Goal: Task Accomplishment & Management: Manage account settings

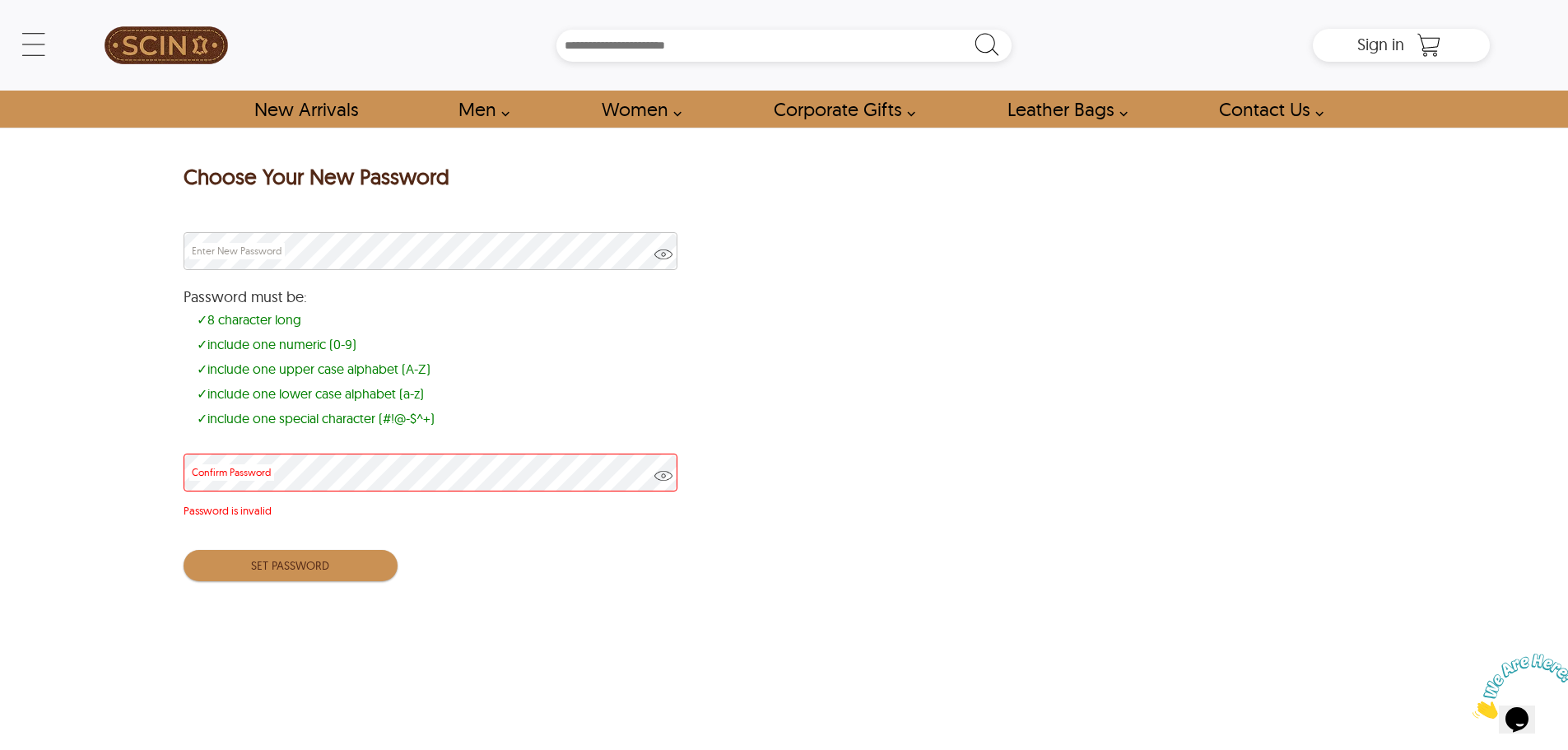
click at [56, 417] on div "Choose Your New Password Enter New Password Password must be: ✓ 8 character lon…" at bounding box center [784, 370] width 1568 height 487
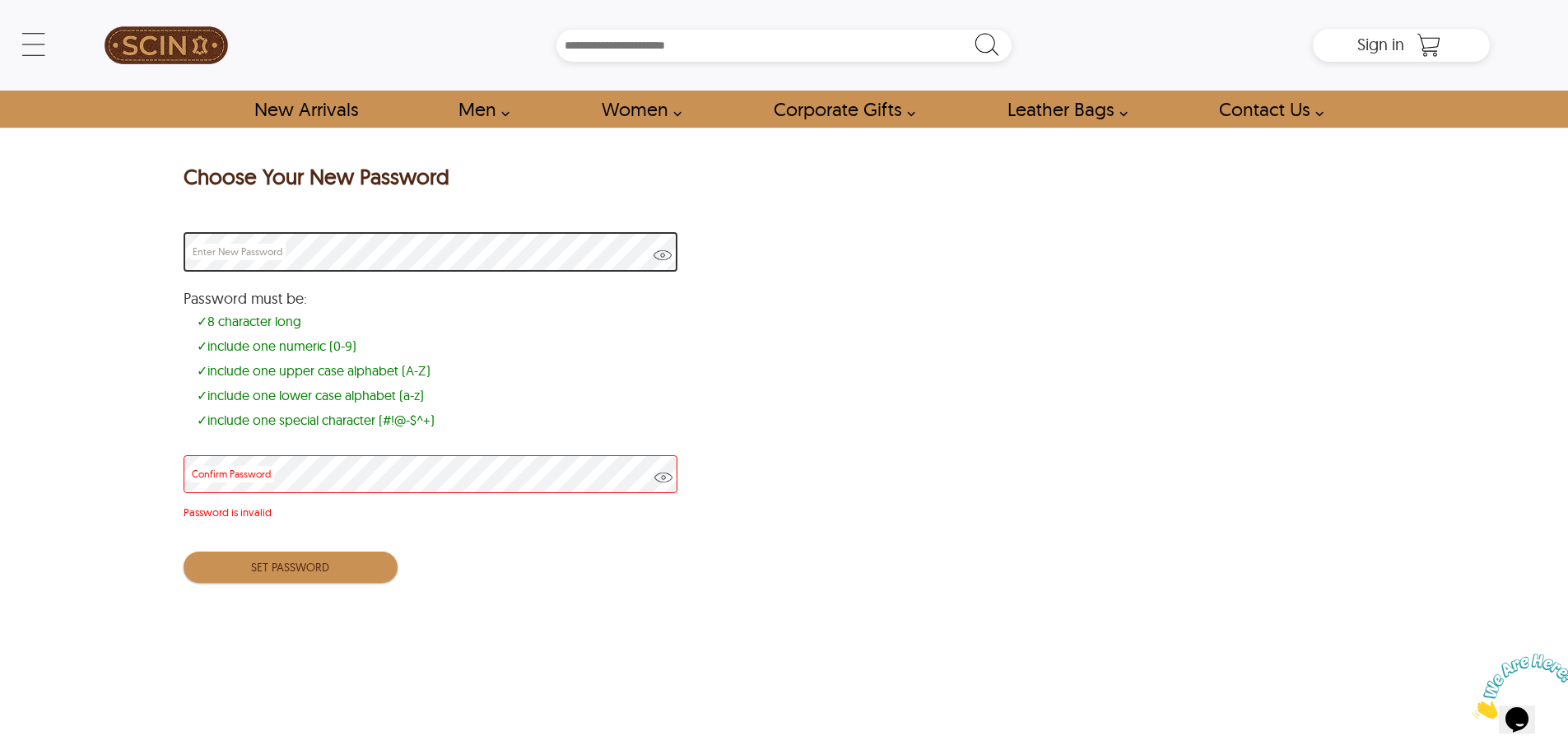
click at [659, 254] on span at bounding box center [662, 262] width 18 height 31
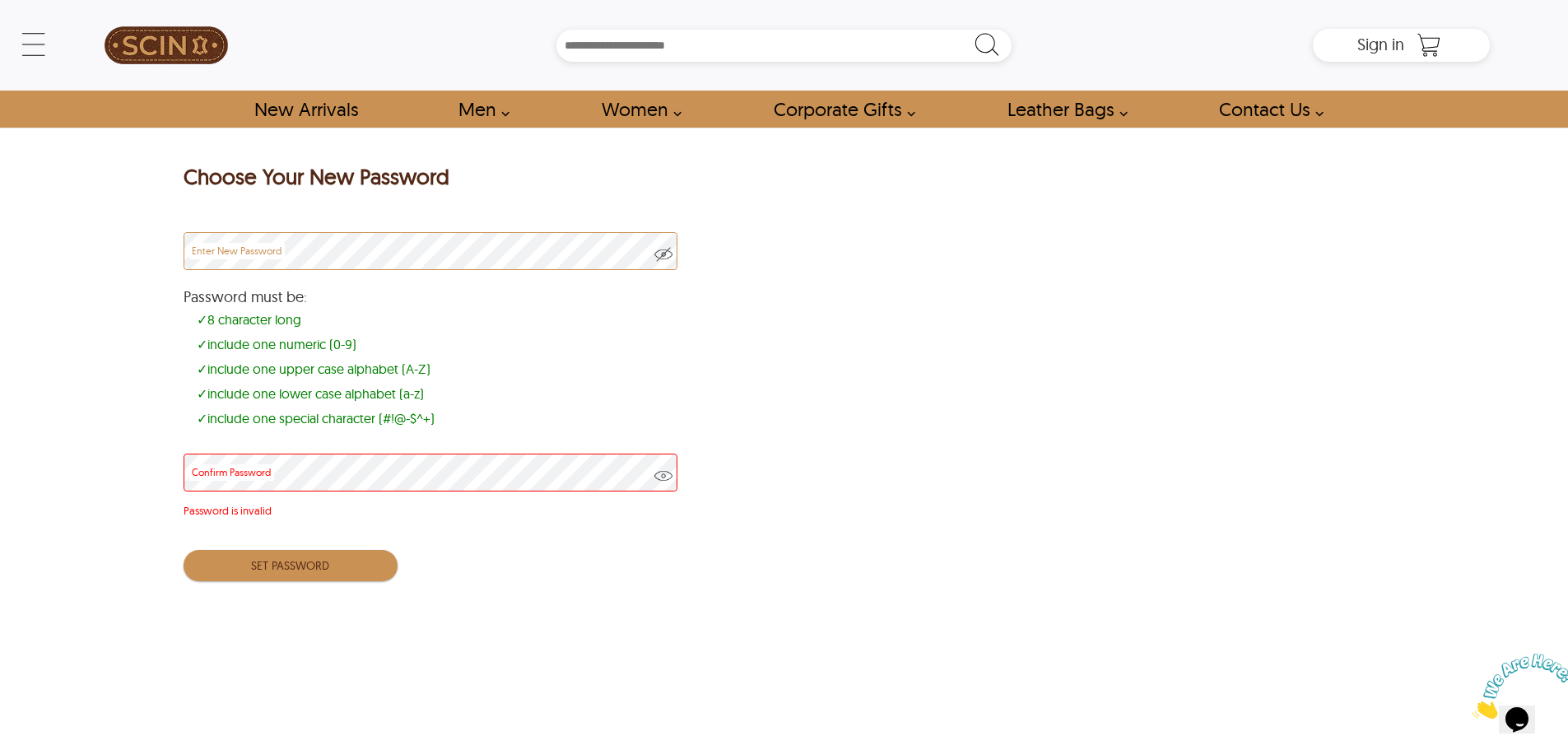
click at [662, 470] on span at bounding box center [663, 482] width 18 height 31
drag, startPoint x: 278, startPoint y: 515, endPoint x: 225, endPoint y: 496, distance: 56.3
click at [225, 496] on div "Confirm Password Password is invalid" at bounding box center [430, 489] width 494 height 81
click at [99, 484] on div "Choose Your New Password Enter New Password Password must be: ✓ 8 character lon…" at bounding box center [784, 370] width 1568 height 487
click at [1516, 707] on icon "$i18n('chat', 'chat_widget')" at bounding box center [1516, 719] width 23 height 24
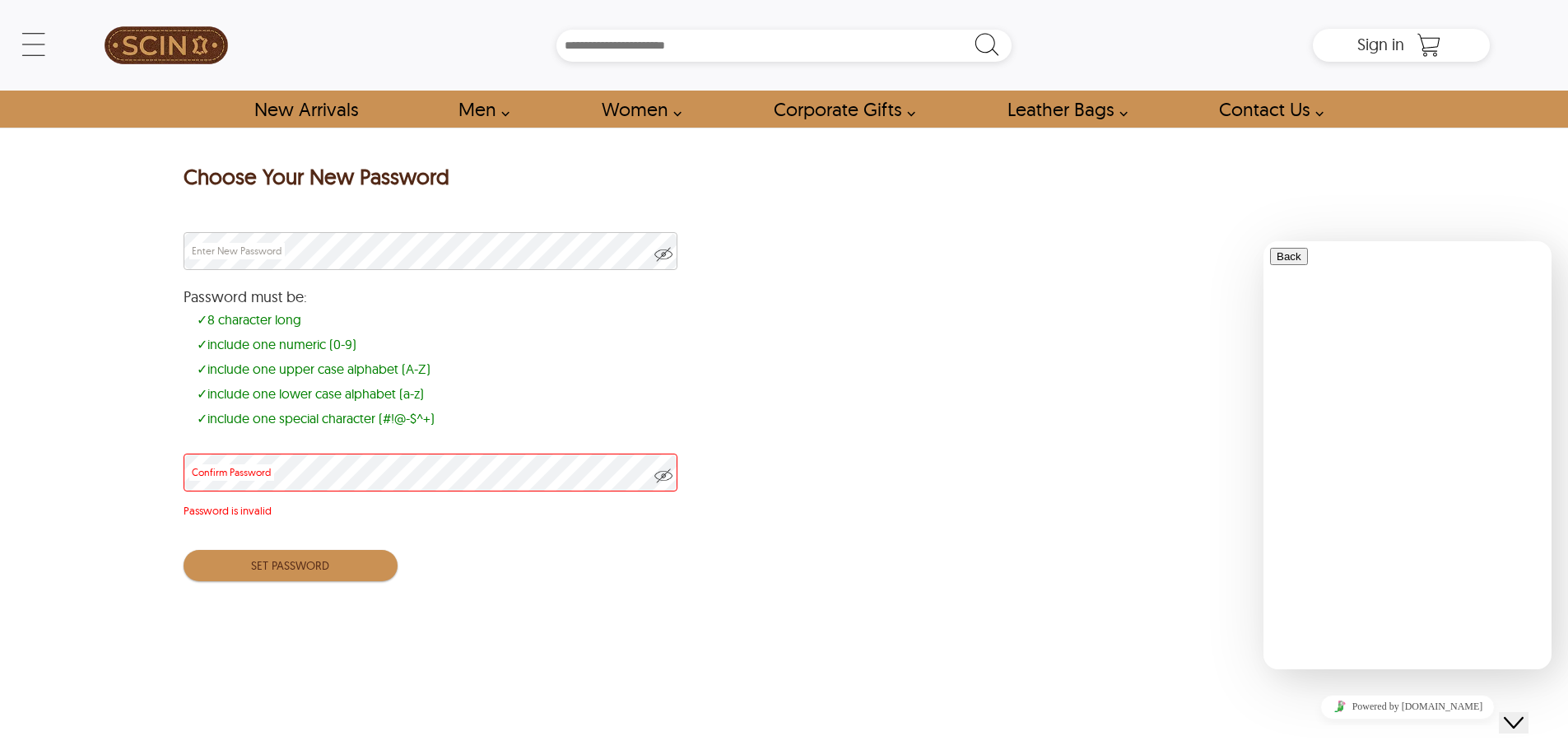
click at [1516, 713] on icon "Close Chat This icon closes the chat window." at bounding box center [1514, 723] width 20 height 20
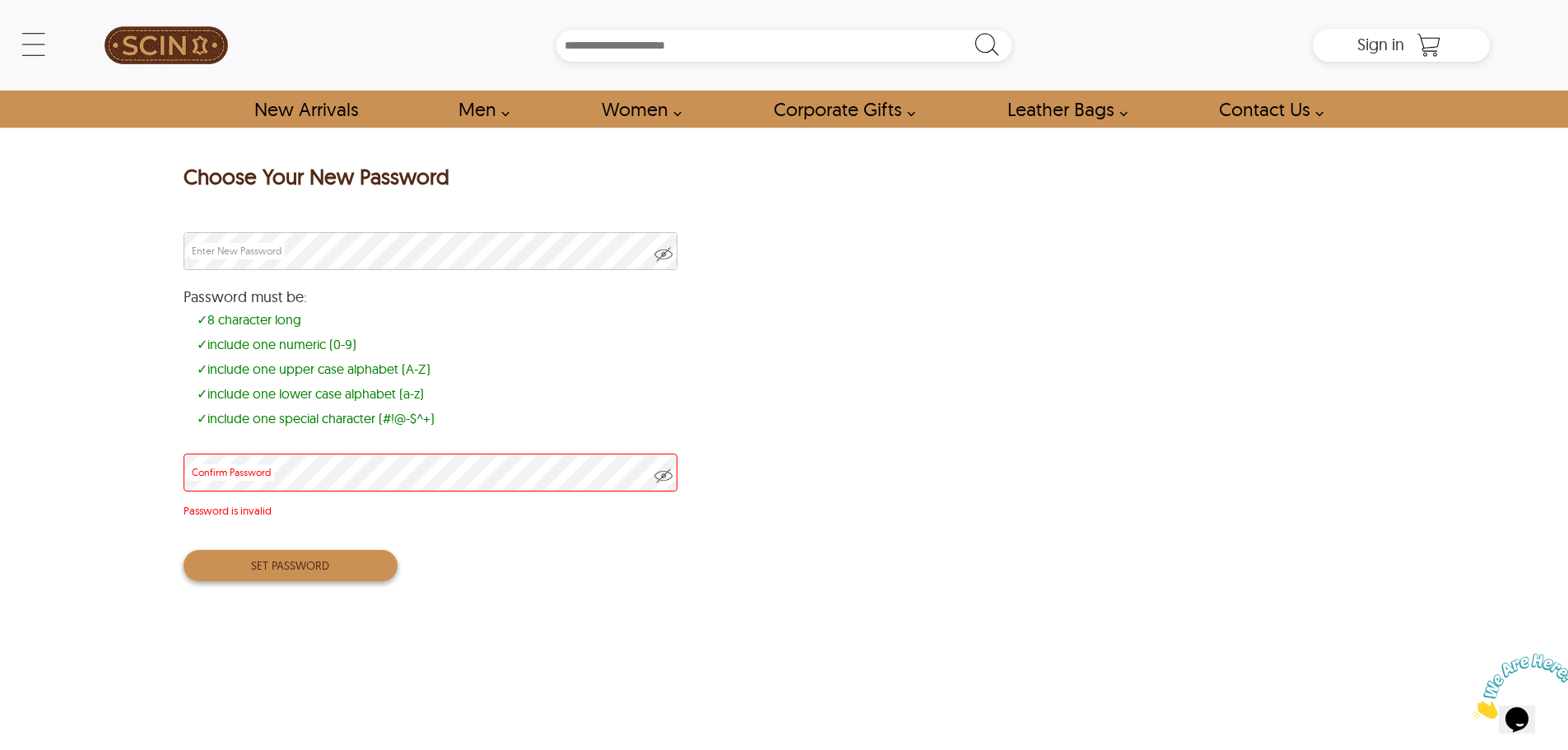
click at [349, 577] on button "SET PASSWORD" at bounding box center [291, 565] width 214 height 31
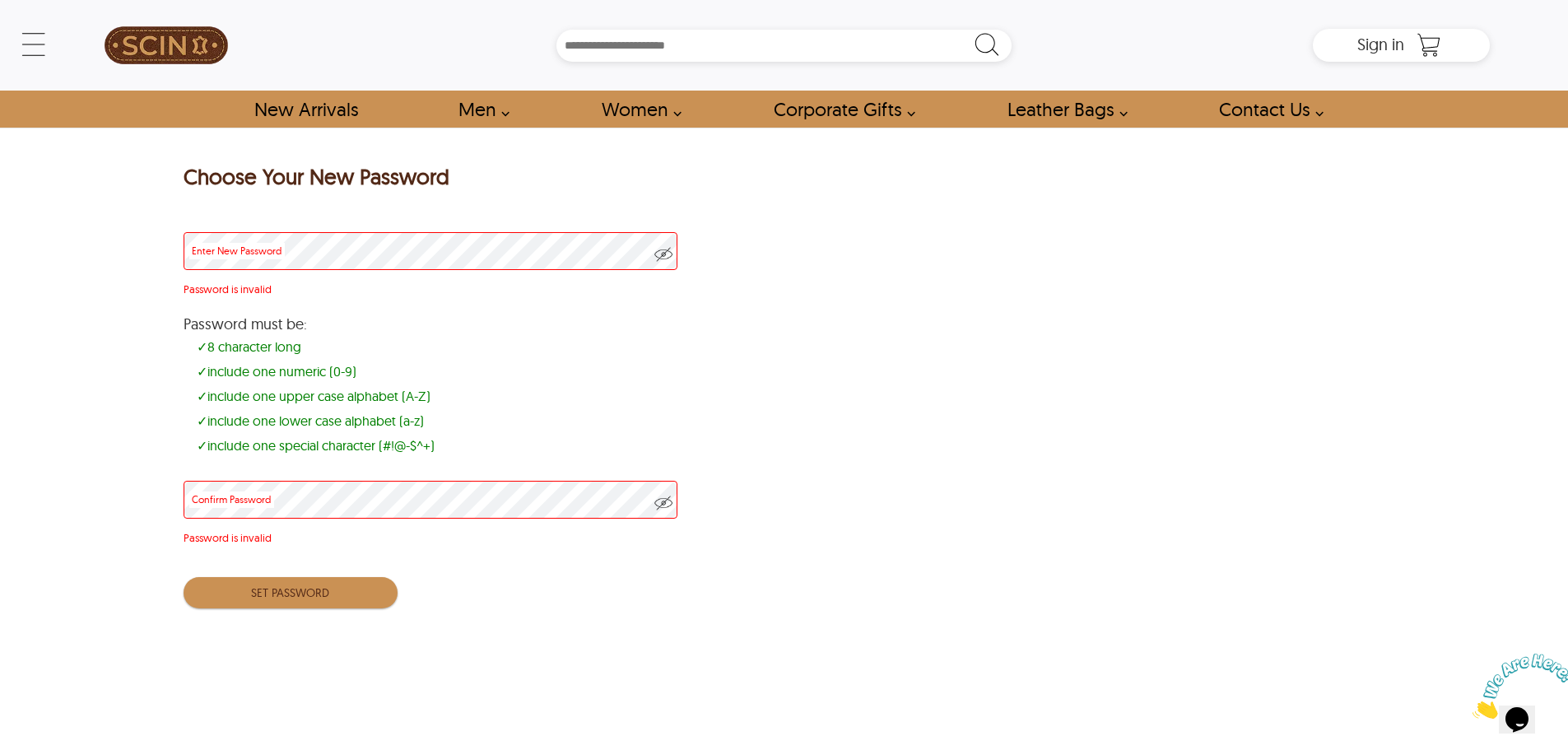
click at [166, 239] on div "Choose Your New Password Enter New Password Password is invalid Password must b…" at bounding box center [417, 384] width 520 height 514
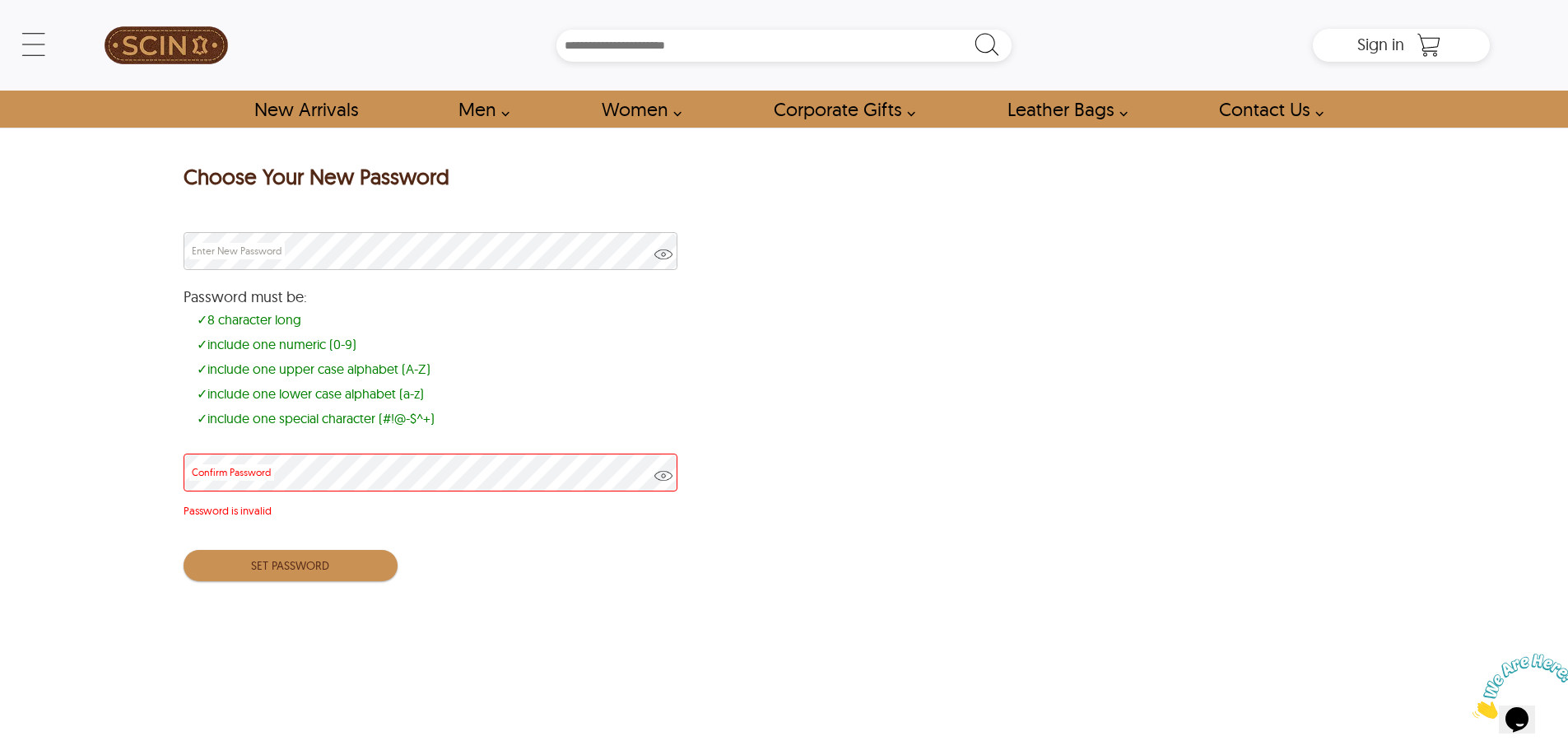
click at [101, 456] on div "Choose Your New Password Enter New Password Password must be: ✓ 8 character lon…" at bounding box center [784, 370] width 1568 height 487
click at [1372, 30] on div "Sign in" at bounding box center [1401, 45] width 176 height 33
click at [1378, 40] on span "Sign in" at bounding box center [1381, 44] width 47 height 21
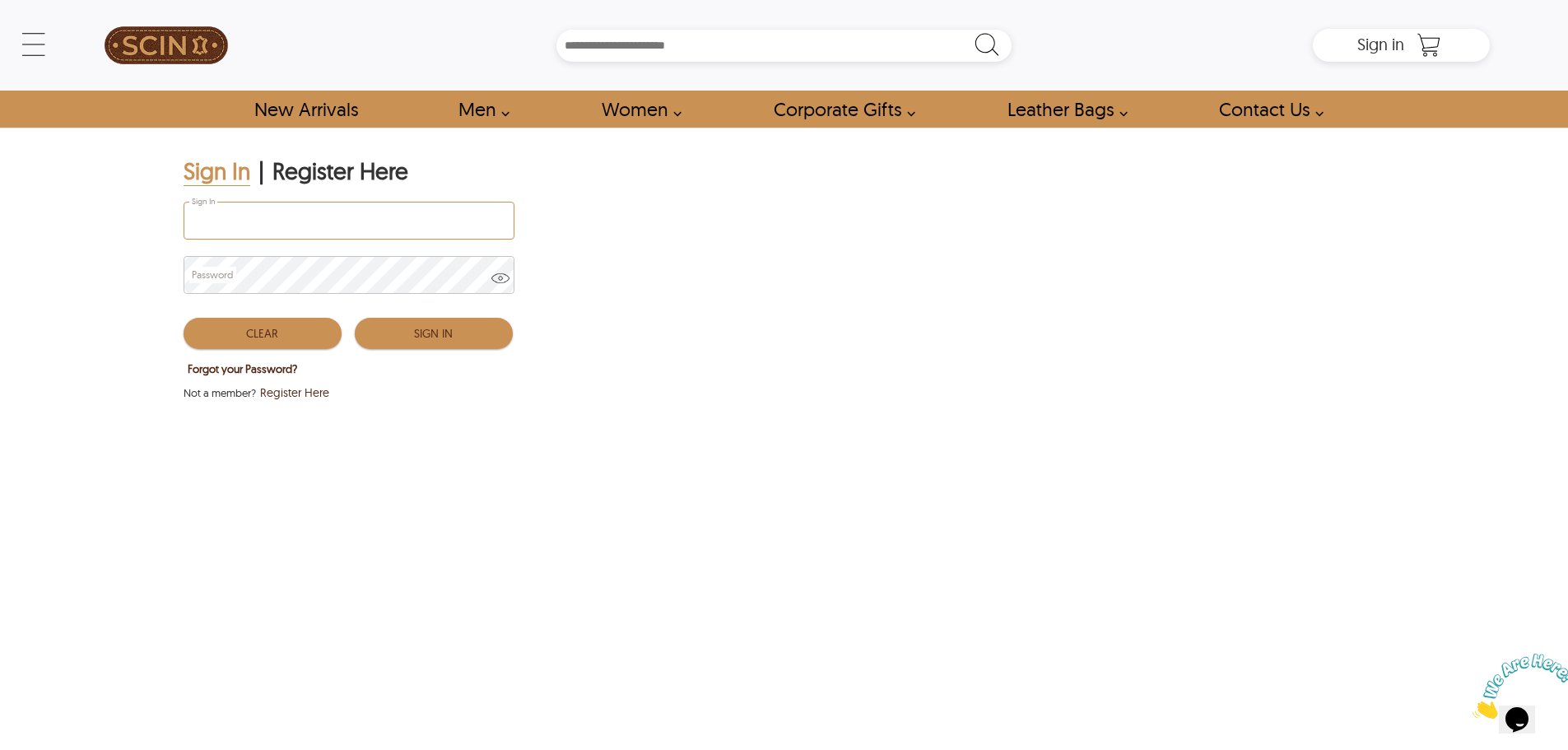
drag, startPoint x: 367, startPoint y: 214, endPoint x: 355, endPoint y: 240, distance: 28.6
click at [367, 214] on input "Sign In" at bounding box center [349, 220] width 329 height 37
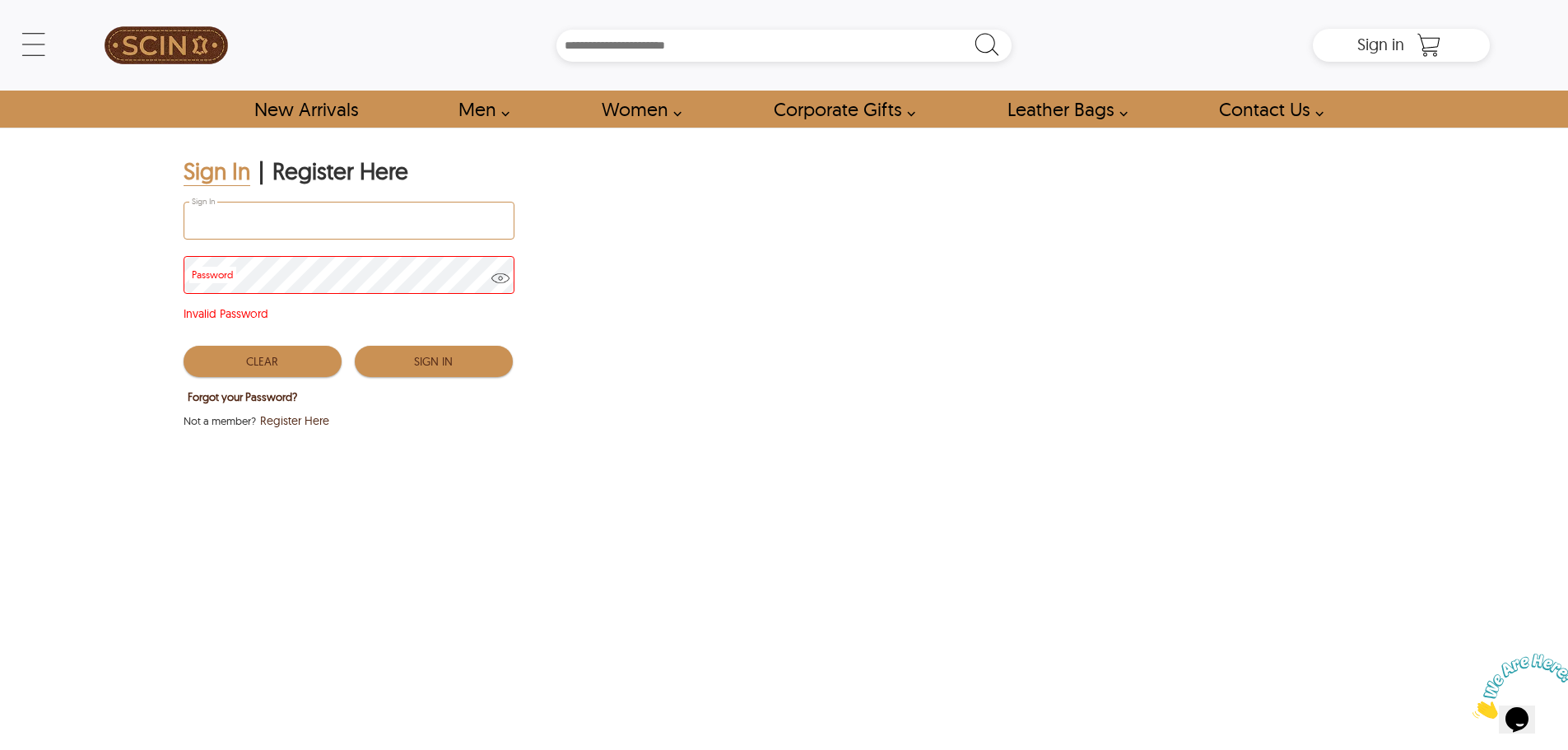
click at [302, 223] on input "Sign In" at bounding box center [349, 220] width 329 height 37
type input "**********"
click at [409, 376] on button "Sign In" at bounding box center [434, 361] width 158 height 31
click at [264, 392] on button "Forgot your Password?" at bounding box center [243, 397] width 118 height 22
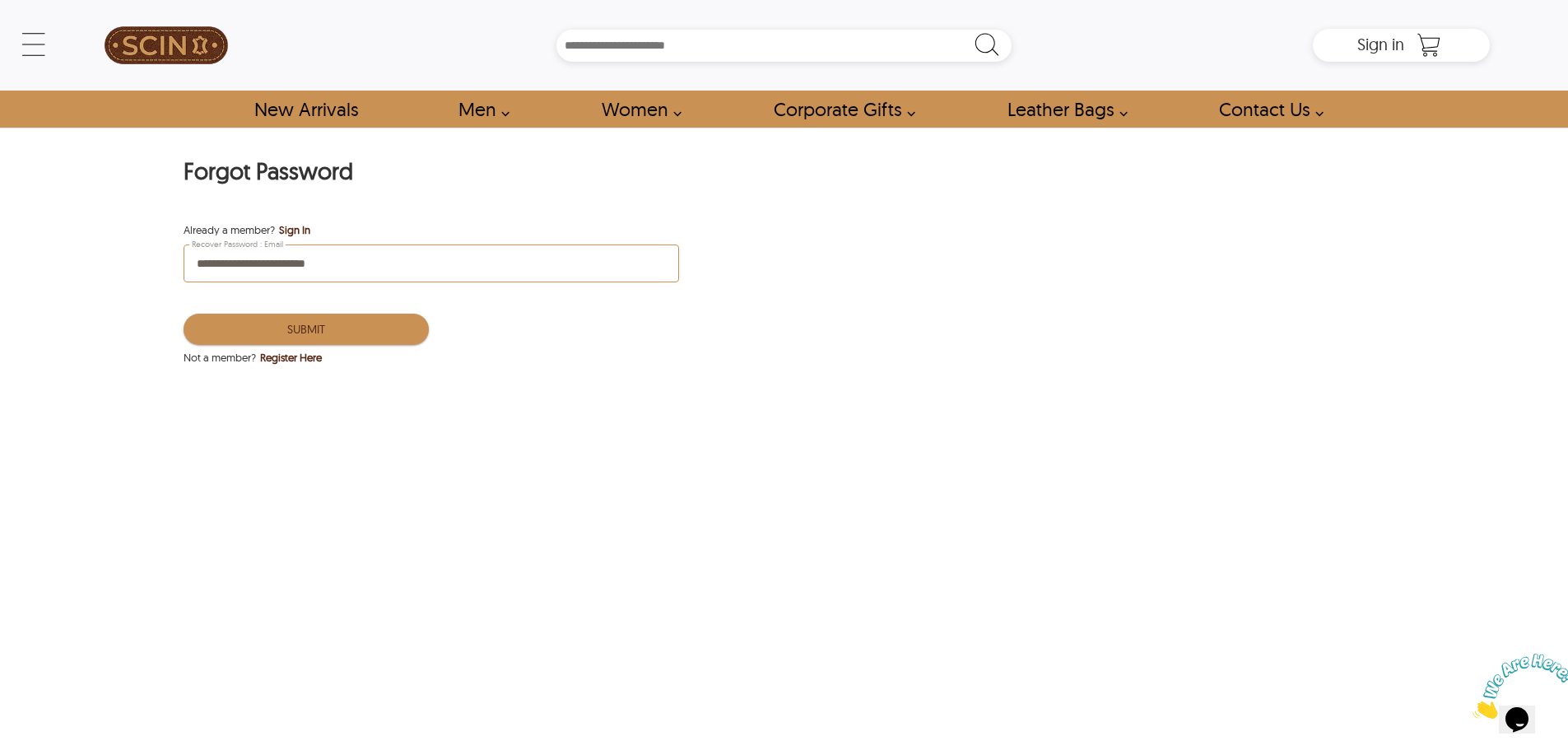
click at [380, 260] on input "**********" at bounding box center [431, 263] width 494 height 37
click at [334, 325] on button "Submit" at bounding box center [306, 329] width 246 height 31
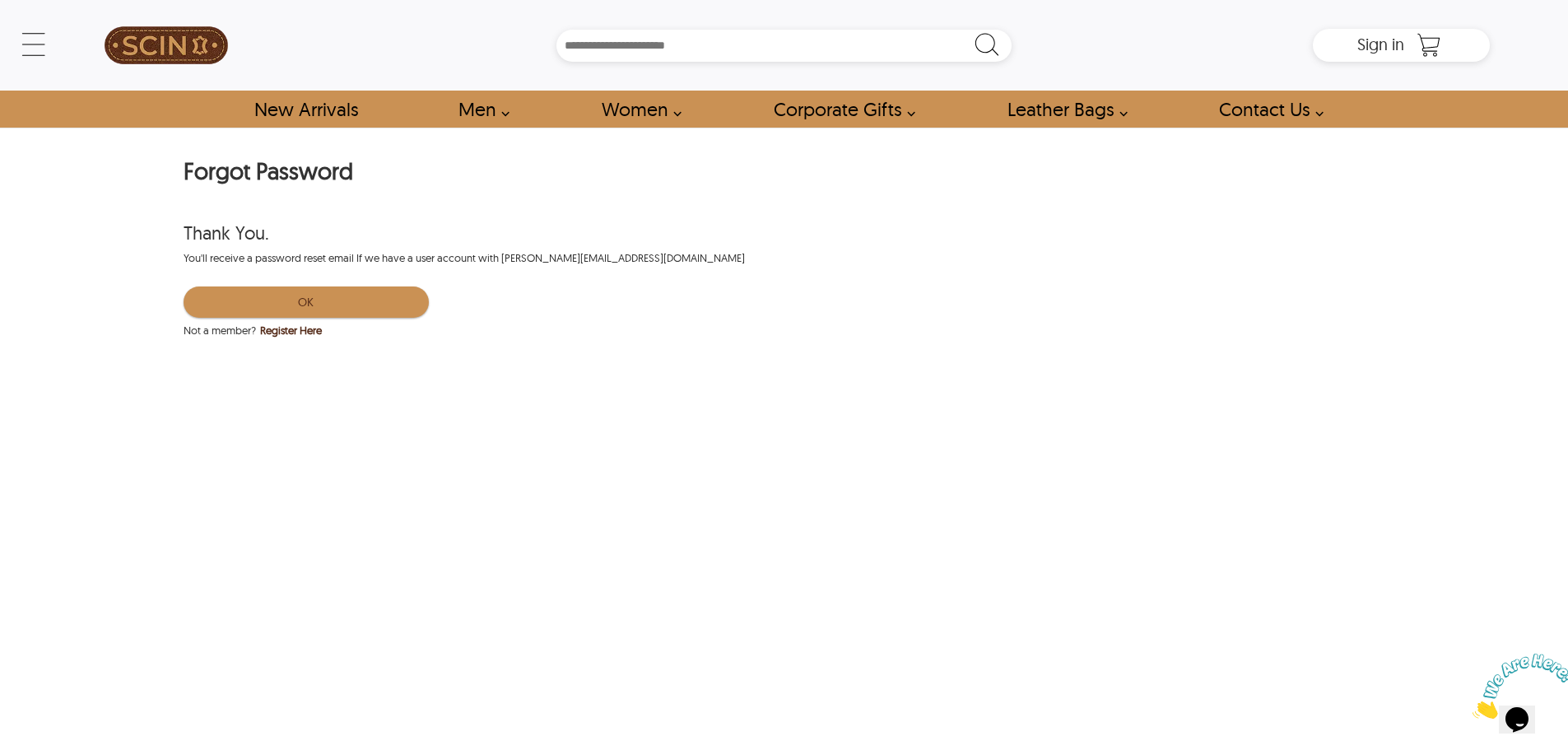
click at [335, 308] on button "OK" at bounding box center [306, 302] width 246 height 31
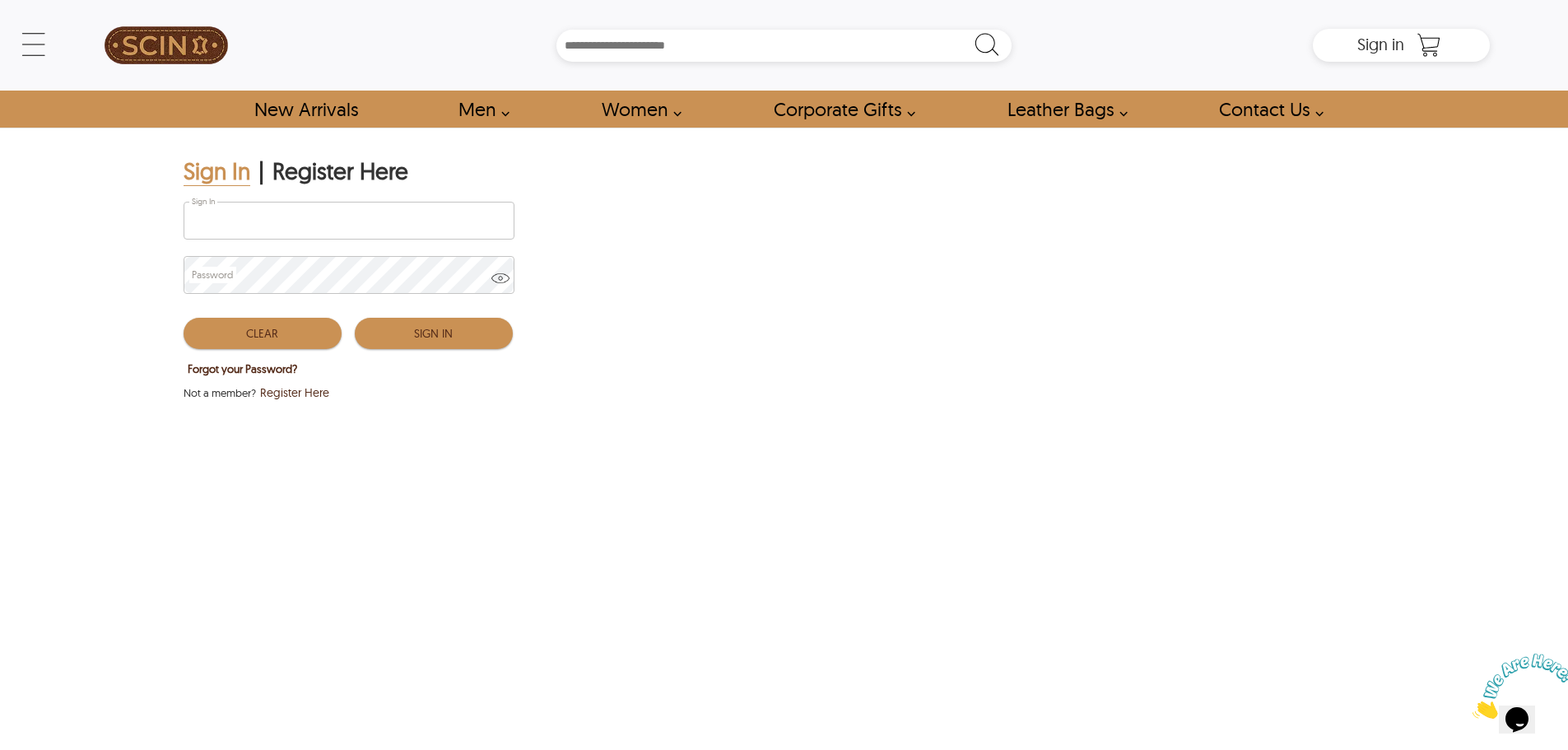
type input "**********"
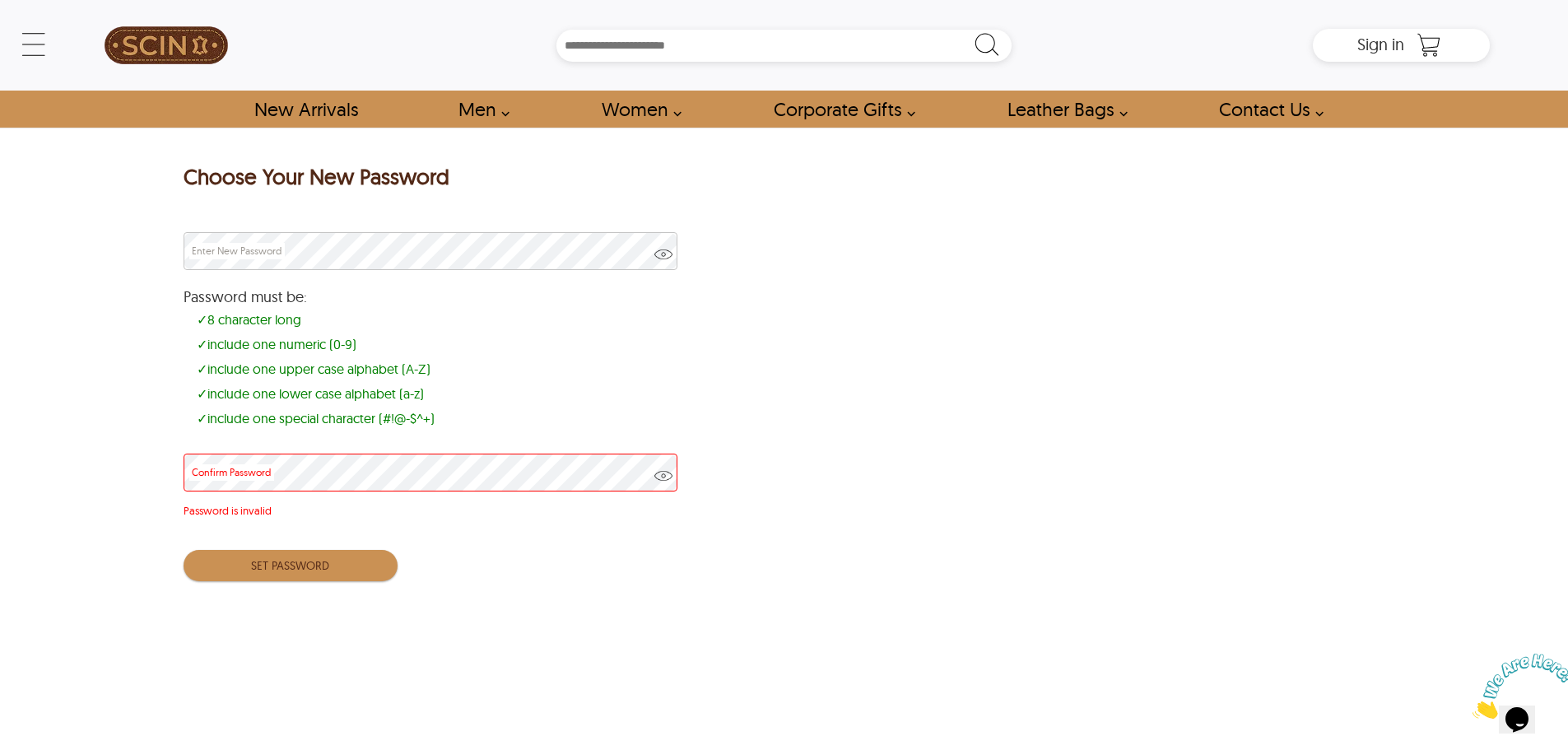
click at [78, 482] on div "Choose Your New Password Enter New Password Password must be: ✓ 8 character lon…" at bounding box center [784, 370] width 1568 height 487
click at [665, 476] on span at bounding box center [663, 482] width 18 height 31
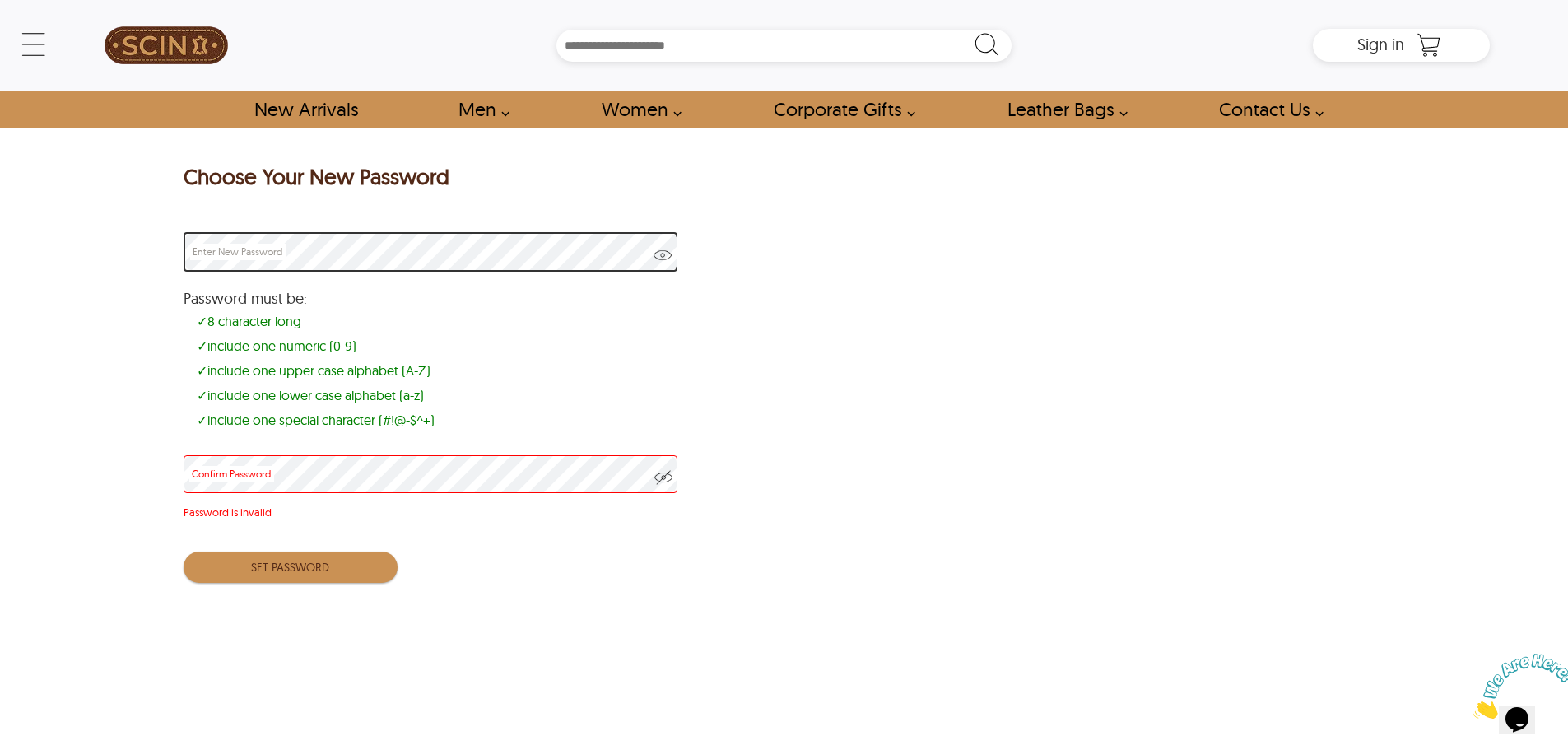
click at [663, 247] on span at bounding box center [662, 262] width 18 height 31
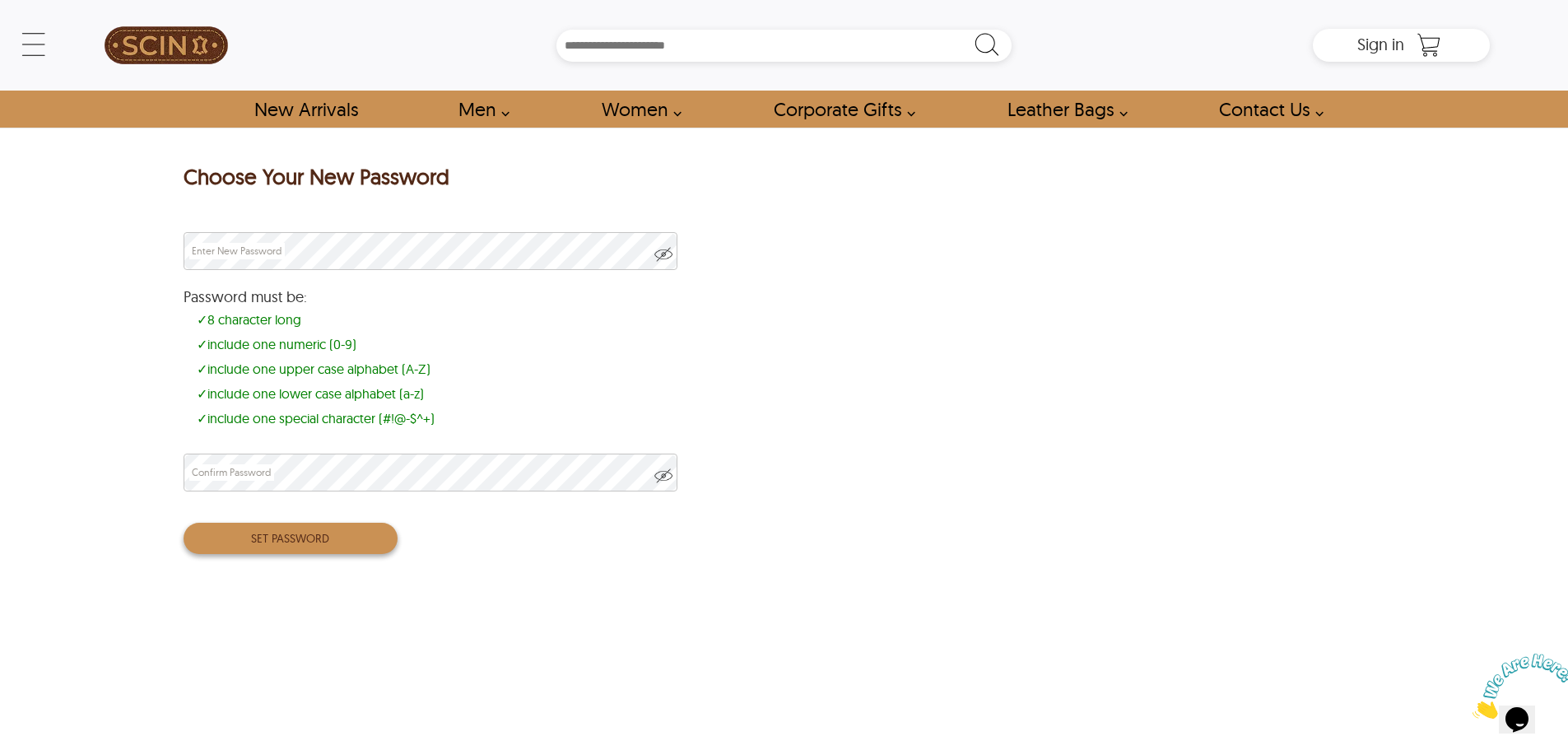
click at [305, 535] on button "SET PASSWORD" at bounding box center [291, 538] width 214 height 31
